Goal: Navigation & Orientation: Find specific page/section

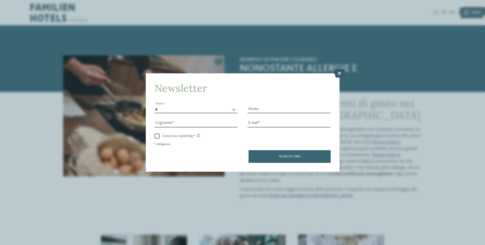
click at [339, 74] on icon at bounding box center [339, 73] width 11 height 9
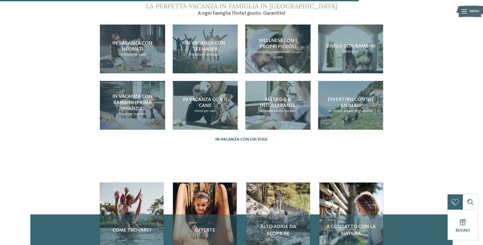
scroll to position [480, 0]
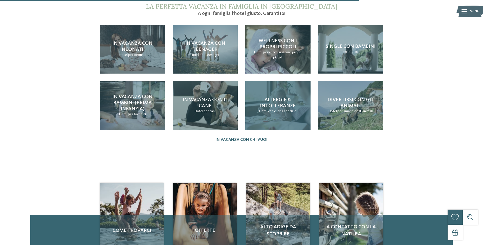
click at [263, 109] on p "Hotel con cucina speciale" at bounding box center [277, 111] width 37 height 5
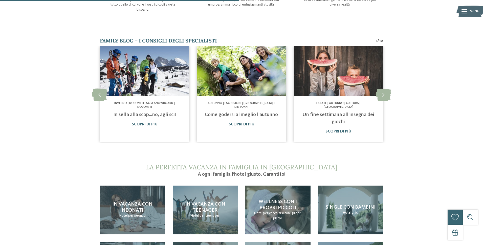
scroll to position [329, 0]
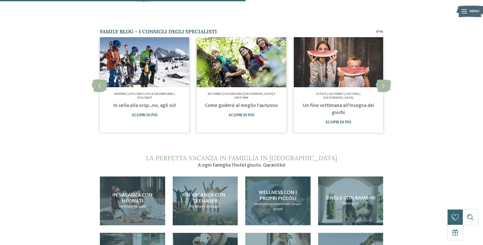
click at [269, 190] on span "Wellness con i propri piccoli" at bounding box center [278, 195] width 38 height 11
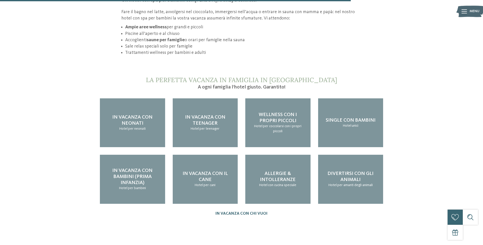
scroll to position [531, 0]
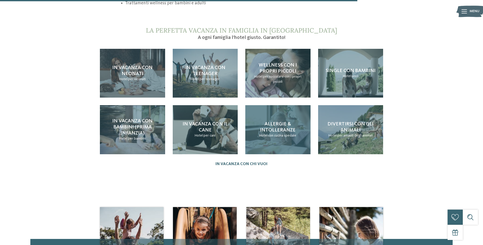
click at [274, 134] on span "con cucina speciale" at bounding box center [282, 136] width 28 height 4
